Goal: Task Accomplishment & Management: Use online tool/utility

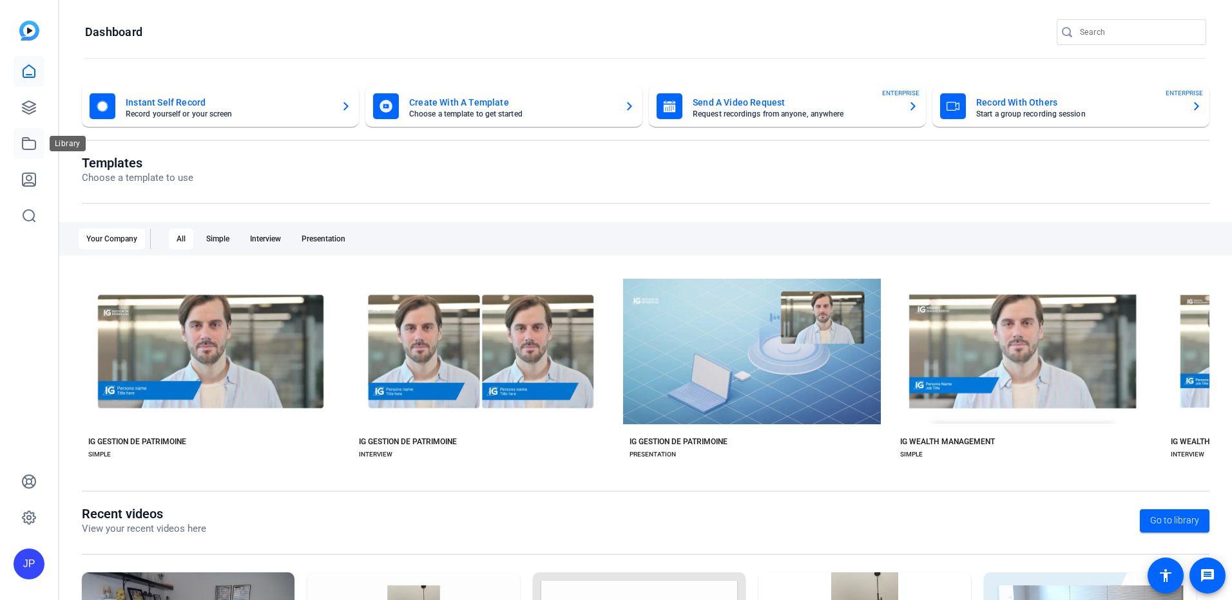
click at [25, 144] on icon at bounding box center [28, 143] width 15 height 15
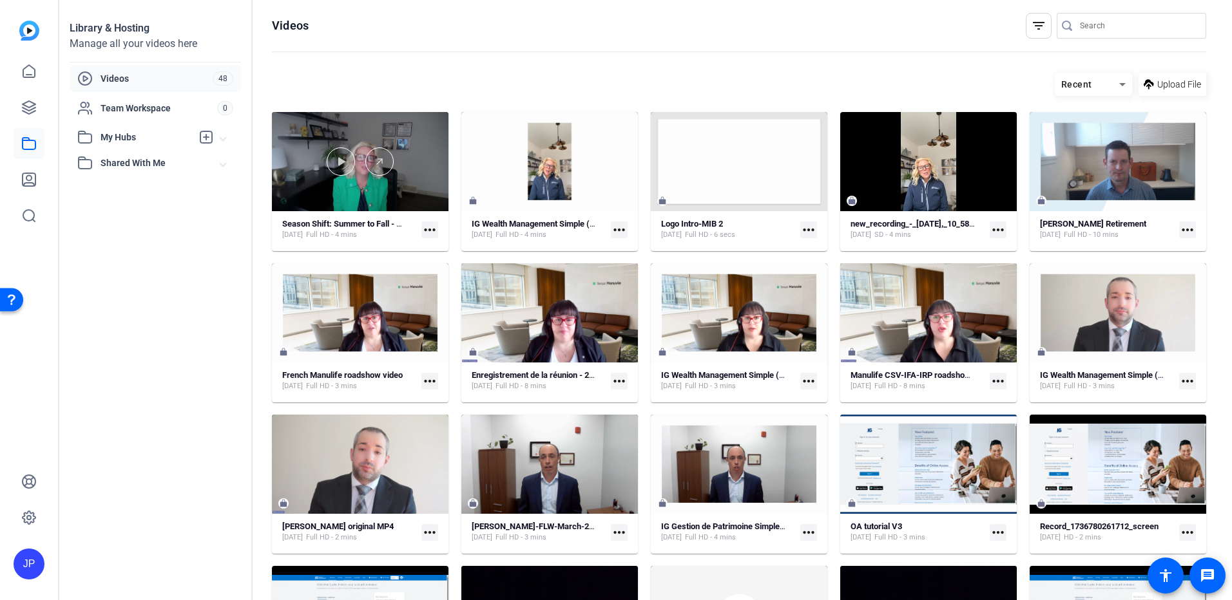
click at [394, 182] on div at bounding box center [360, 161] width 177 height 99
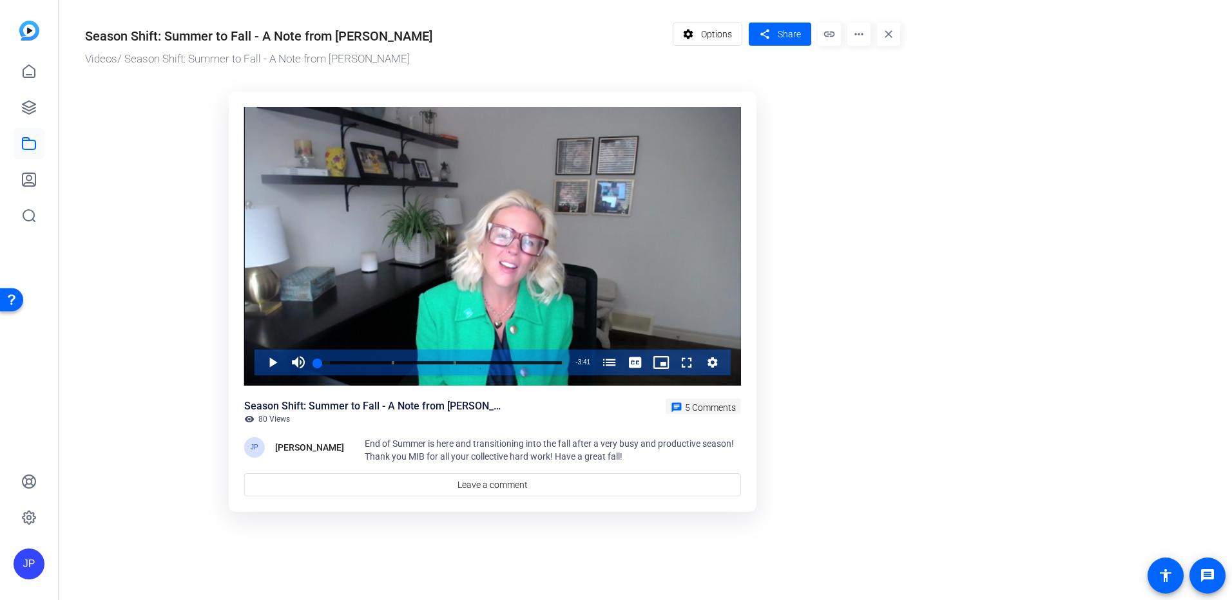
click at [713, 412] on span "5 Comments" at bounding box center [710, 408] width 51 height 10
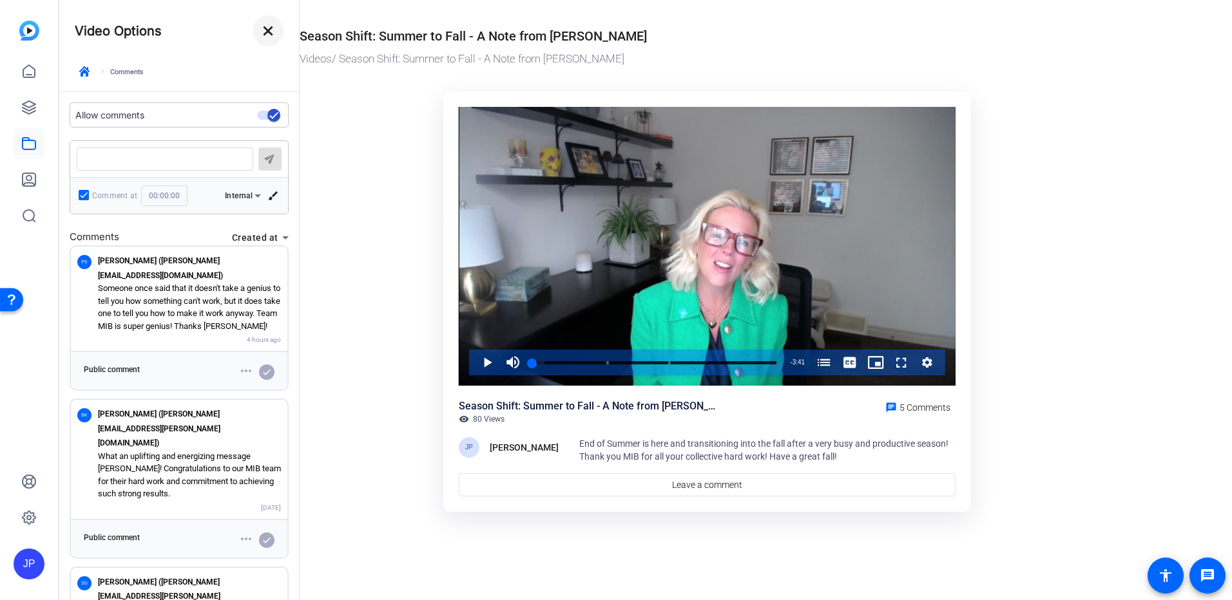
click at [271, 34] on mat-icon "close" at bounding box center [267, 30] width 15 height 15
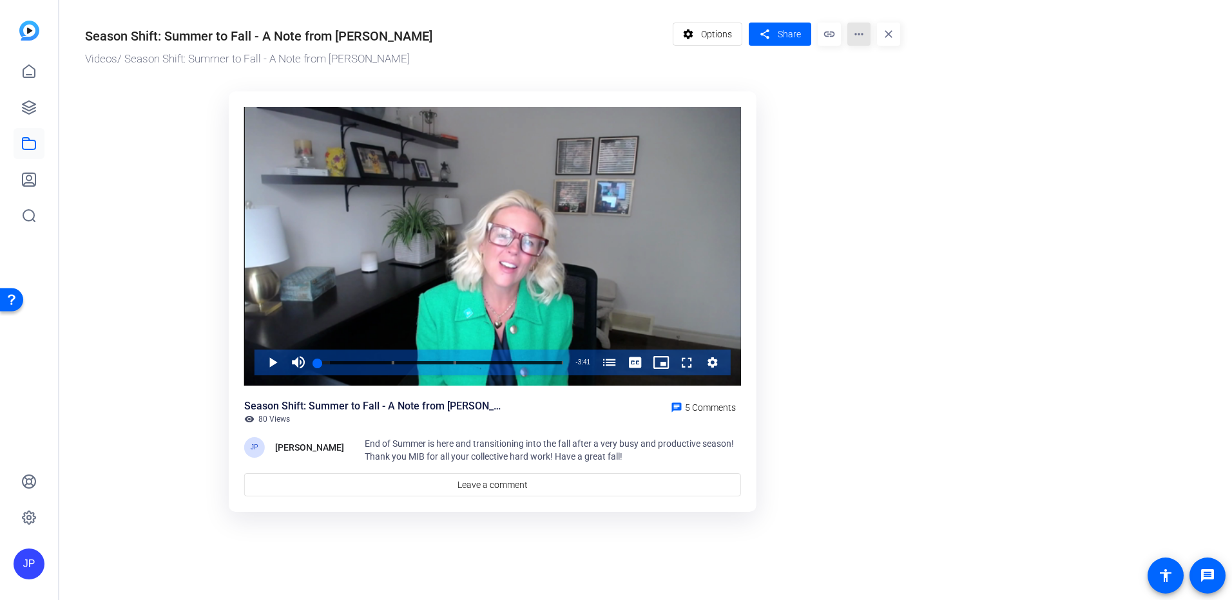
click at [867, 37] on mat-icon "more_horiz" at bounding box center [858, 34] width 23 height 23
click at [874, 53] on span "Analytics" at bounding box center [883, 57] width 53 height 15
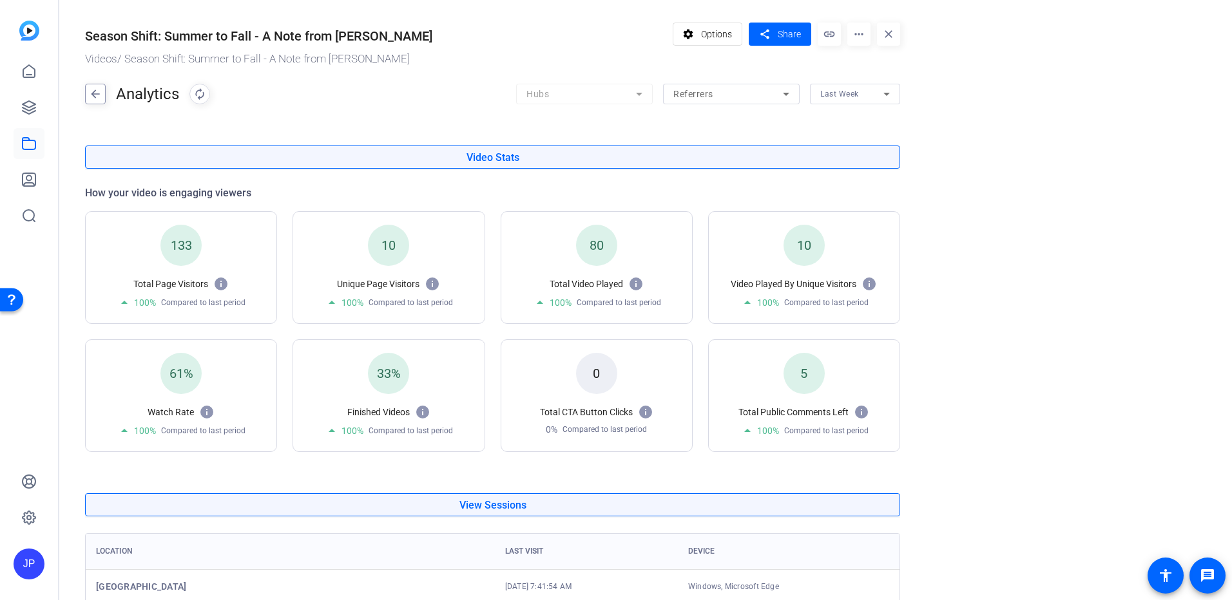
click at [97, 97] on mat-icon "arrow_back" at bounding box center [95, 94] width 19 height 21
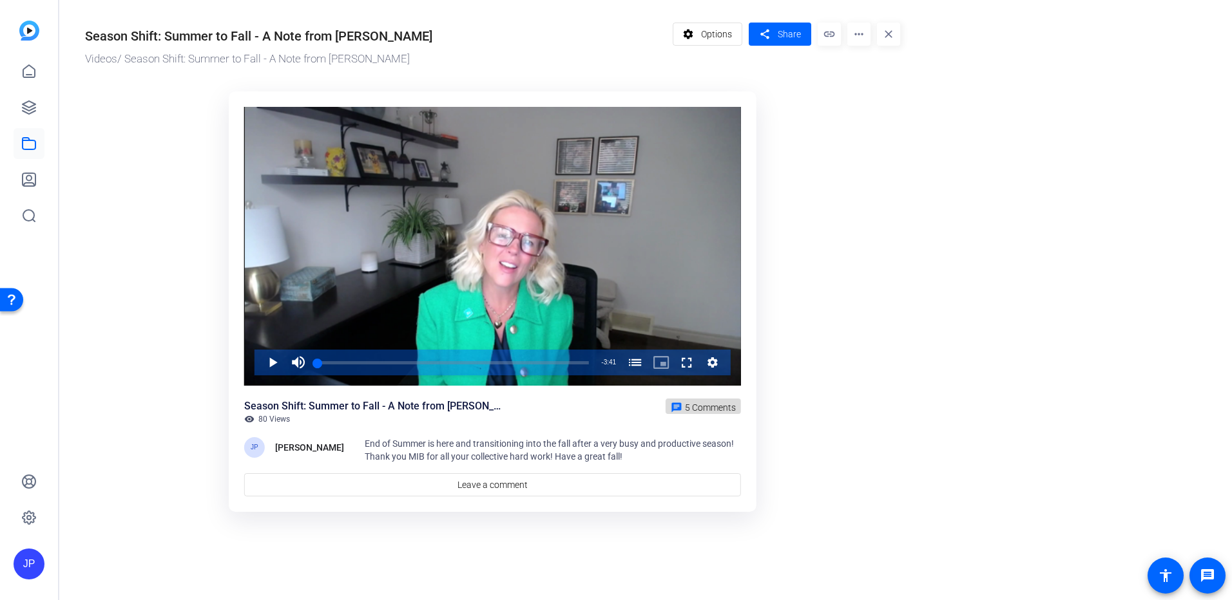
click at [713, 412] on span "5 Comments" at bounding box center [710, 408] width 51 height 10
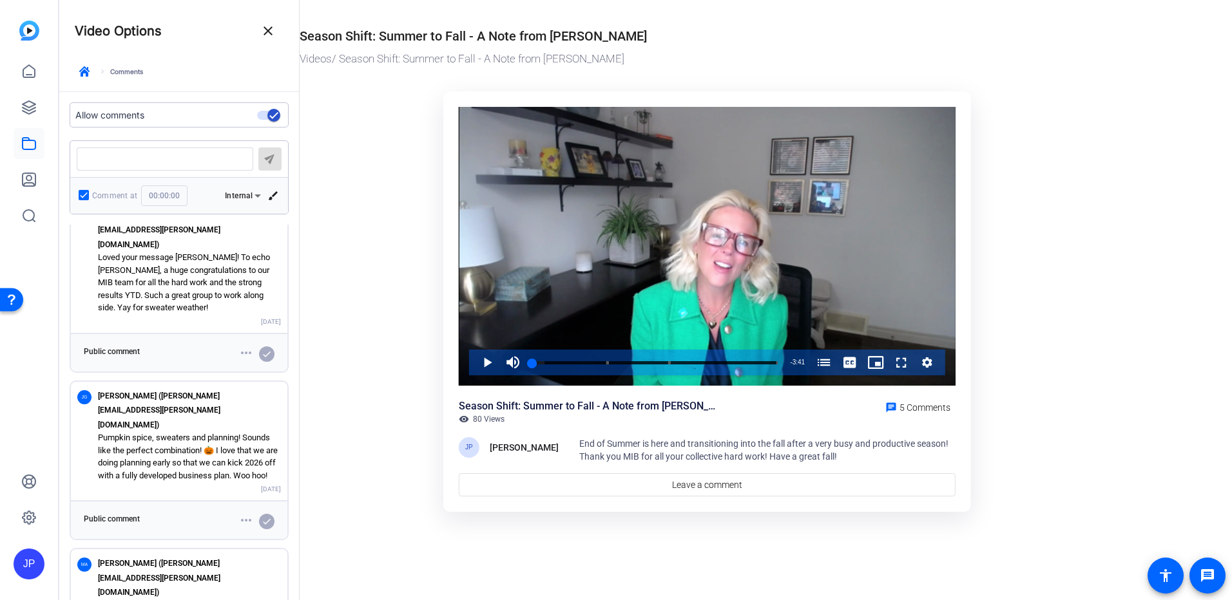
scroll to position [372, 0]
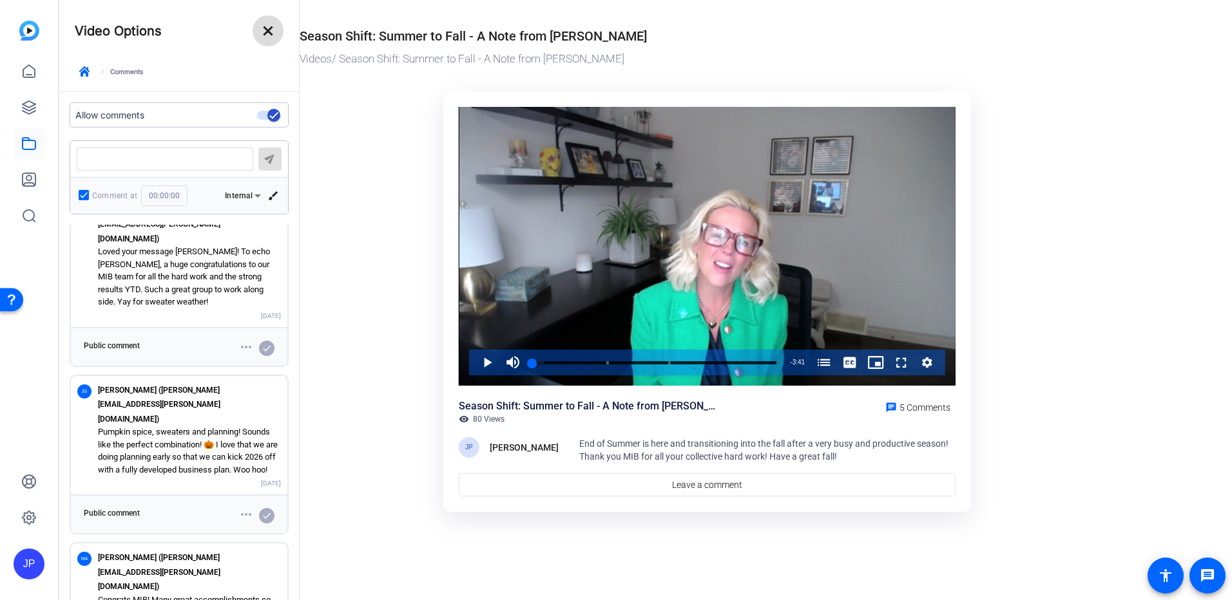
click at [266, 35] on mat-icon "close" at bounding box center [267, 30] width 15 height 15
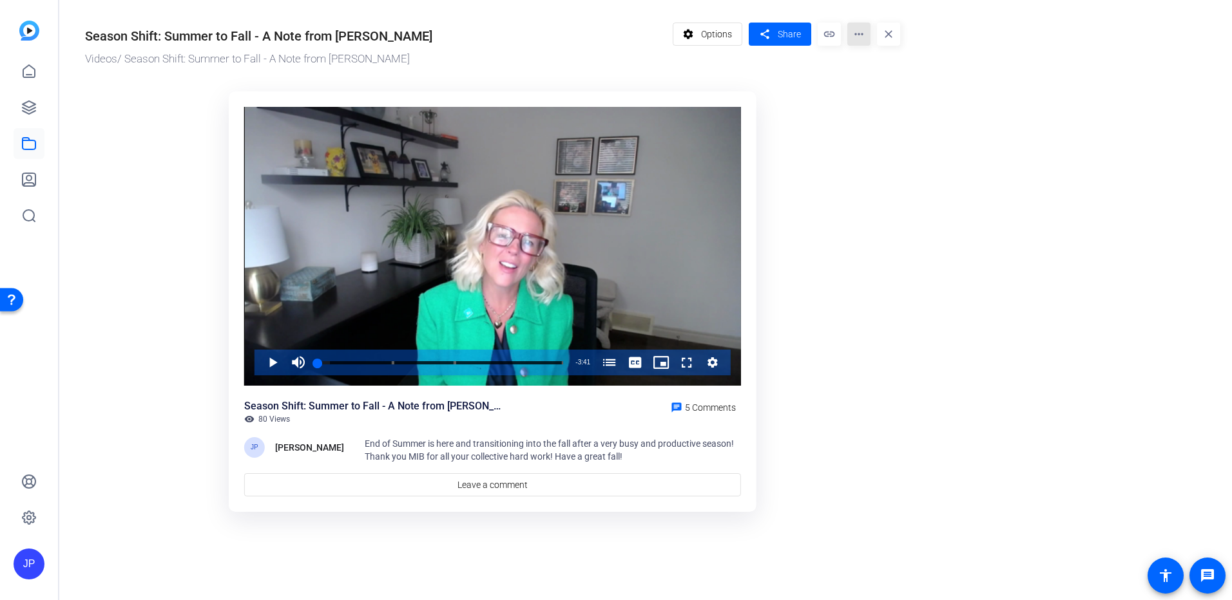
click at [857, 37] on mat-icon "more_horiz" at bounding box center [858, 34] width 23 height 23
click at [869, 54] on span "Analytics" at bounding box center [883, 57] width 53 height 15
